Goal: Transaction & Acquisition: Purchase product/service

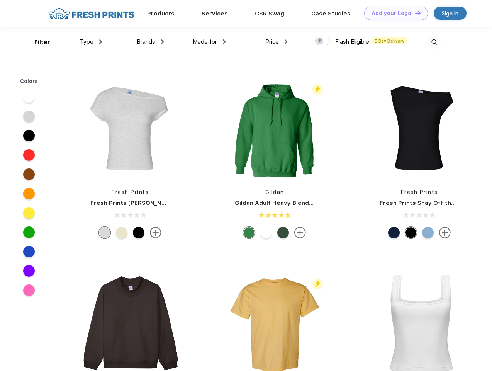
click at [393, 13] on link "Add your Logo Design Tool" at bounding box center [396, 14] width 64 height 14
click at [0, 0] on div "Design Tool" at bounding box center [0, 0] width 0 height 0
click at [414, 13] on link "Add your Logo Design Tool" at bounding box center [396, 14] width 64 height 14
click at [37, 42] on div "Filter" at bounding box center [42, 42] width 16 height 9
click at [91, 42] on span "Type" at bounding box center [87, 41] width 14 height 7
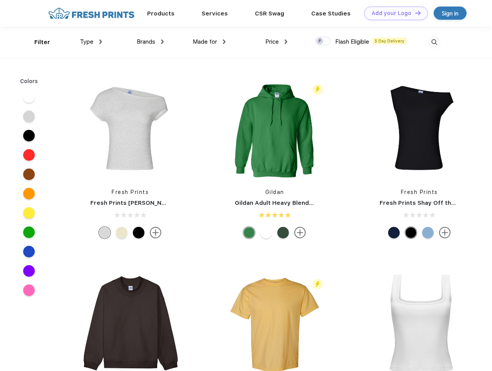
click at [150, 42] on span "Brands" at bounding box center [146, 41] width 19 height 7
click at [209, 42] on span "Made for" at bounding box center [205, 41] width 24 height 7
click at [276, 42] on span "Price" at bounding box center [272, 41] width 14 height 7
click at [323, 41] on div at bounding box center [322, 41] width 15 height 8
click at [320, 41] on input "checkbox" at bounding box center [317, 38] width 5 height 5
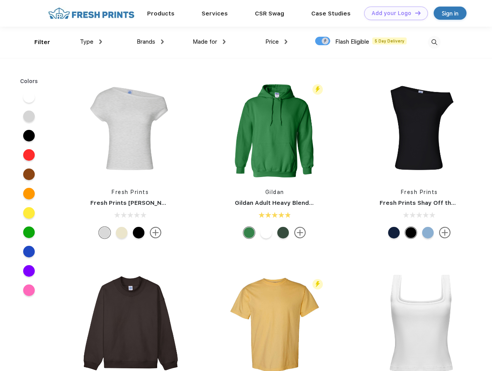
click at [434, 42] on img at bounding box center [434, 42] width 13 height 13
